Goal: Task Accomplishment & Management: Use online tool/utility

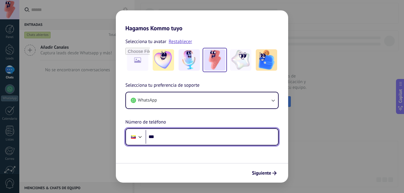
click at [229, 136] on input "***" at bounding box center [212, 137] width 132 height 14
type input "**********"
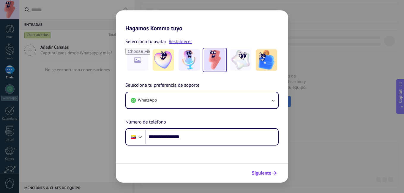
click at [265, 171] on span "Siguiente" at bounding box center [261, 173] width 19 height 4
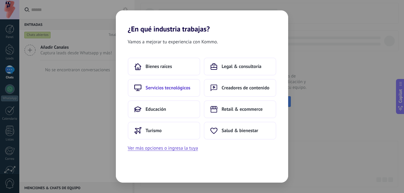
click at [174, 87] on span "Servicios tecnológicos" at bounding box center [168, 88] width 45 height 6
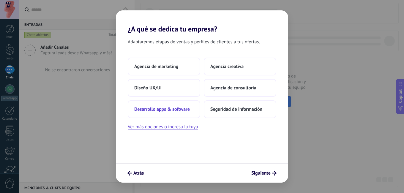
click at [173, 117] on button "Desarrollo apps & software" at bounding box center [164, 109] width 72 height 18
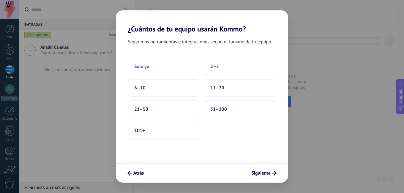
click at [167, 64] on button "Solo yo" at bounding box center [164, 67] width 72 height 18
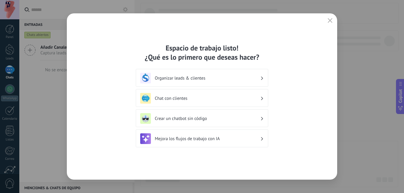
click at [255, 119] on h3 "Crear un chatbot sin código" at bounding box center [207, 119] width 105 height 6
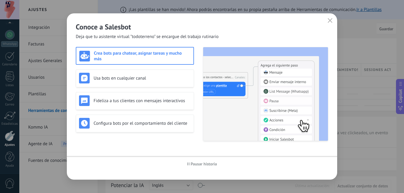
scroll to position [54, 0]
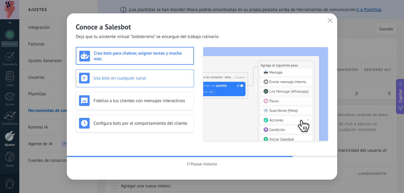
click at [81, 71] on div "Usa bots en cualquier canal" at bounding box center [135, 78] width 118 height 18
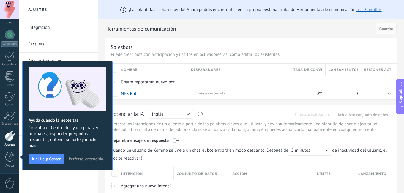
click at [94, 157] on span "Perfecto, entendido" at bounding box center [86, 159] width 34 height 4
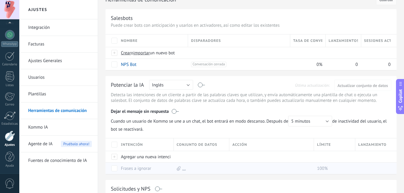
scroll to position [0, 0]
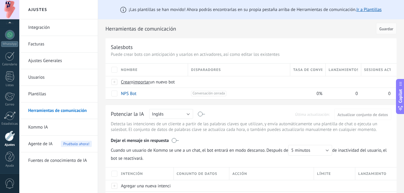
click at [50, 156] on link "Fuentes de conocimiento de IA" at bounding box center [60, 160] width 64 height 17
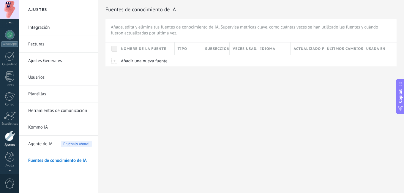
scroll to position [52, 0]
click at [8, 17] on div at bounding box center [9, 9] width 19 height 19
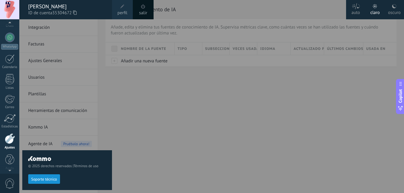
click at [221, 87] on div at bounding box center [221, 96] width 404 height 193
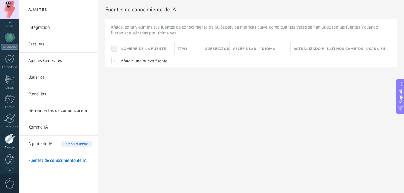
scroll to position [54, 0]
click at [51, 26] on link "Integración" at bounding box center [60, 27] width 64 height 17
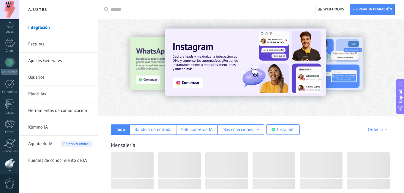
click at [6, 24] on div at bounding box center [9, 23] width 19 height 9
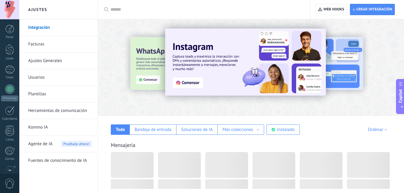
click at [6, 24] on div "Panel Leads Chats WhatsApp Clientes" at bounding box center [19, 96] width 39 height 154
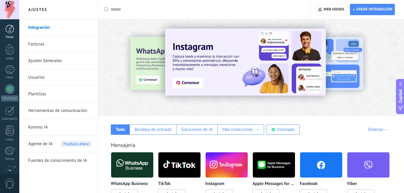
click at [10, 30] on div at bounding box center [9, 29] width 9 height 9
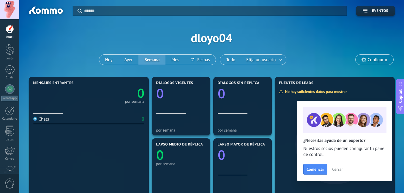
click at [49, 12] on div at bounding box center [45, 11] width 38 height 10
